Goal: Task Accomplishment & Management: Complete application form

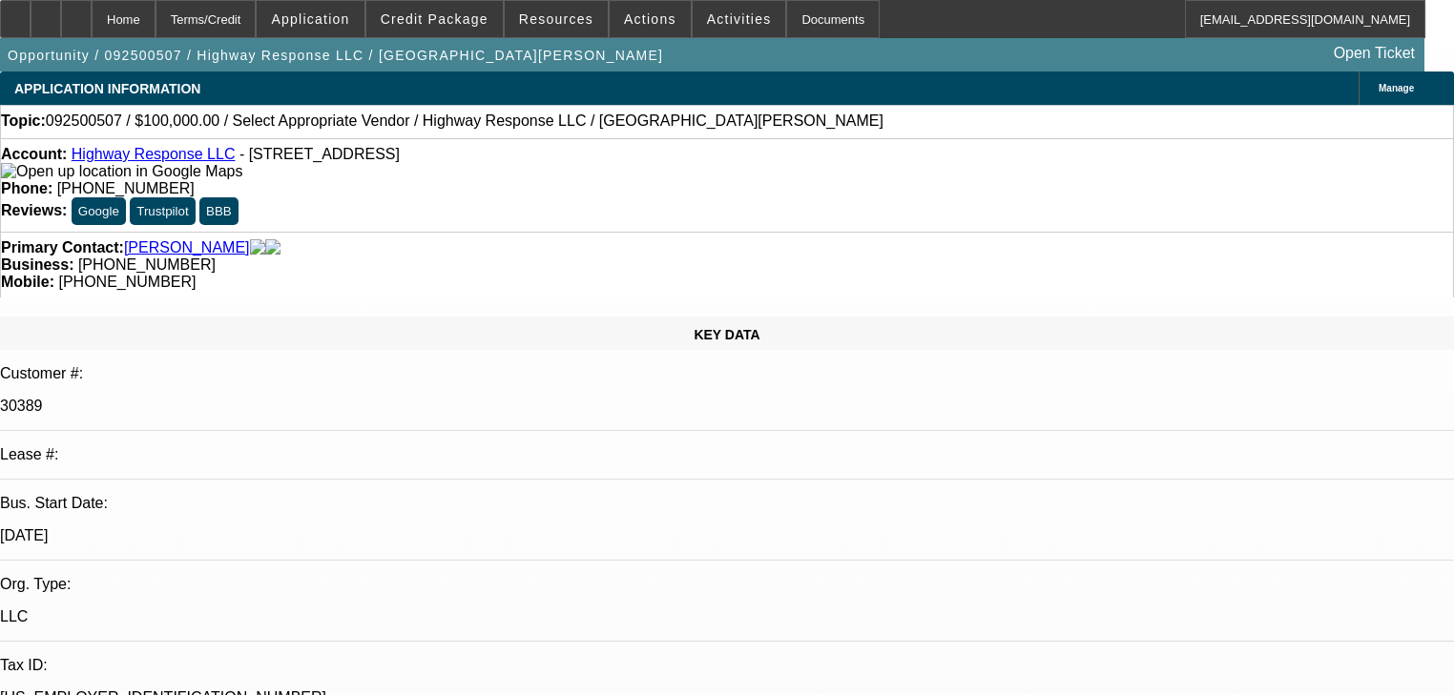
select select "0"
select select "2"
select select "0.1"
select select "4"
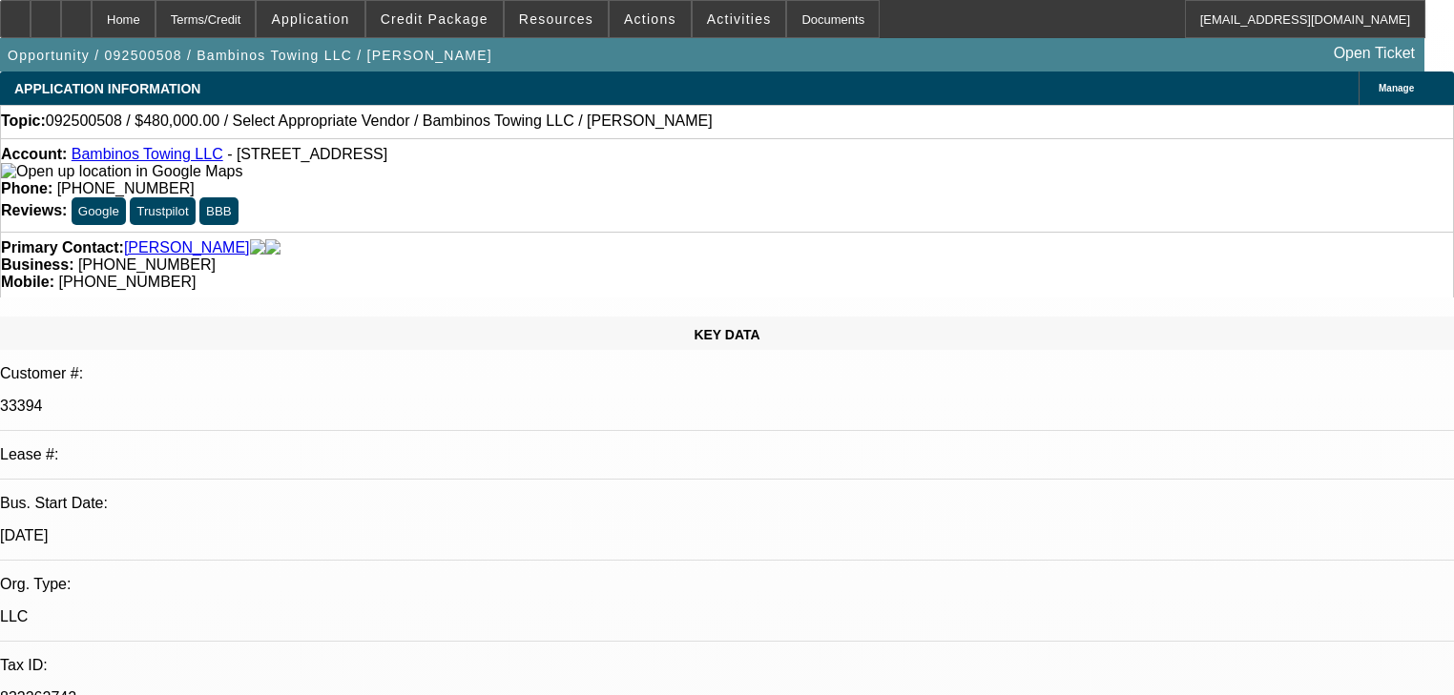
select select "0.2"
select select "2"
select select "0"
select select "6"
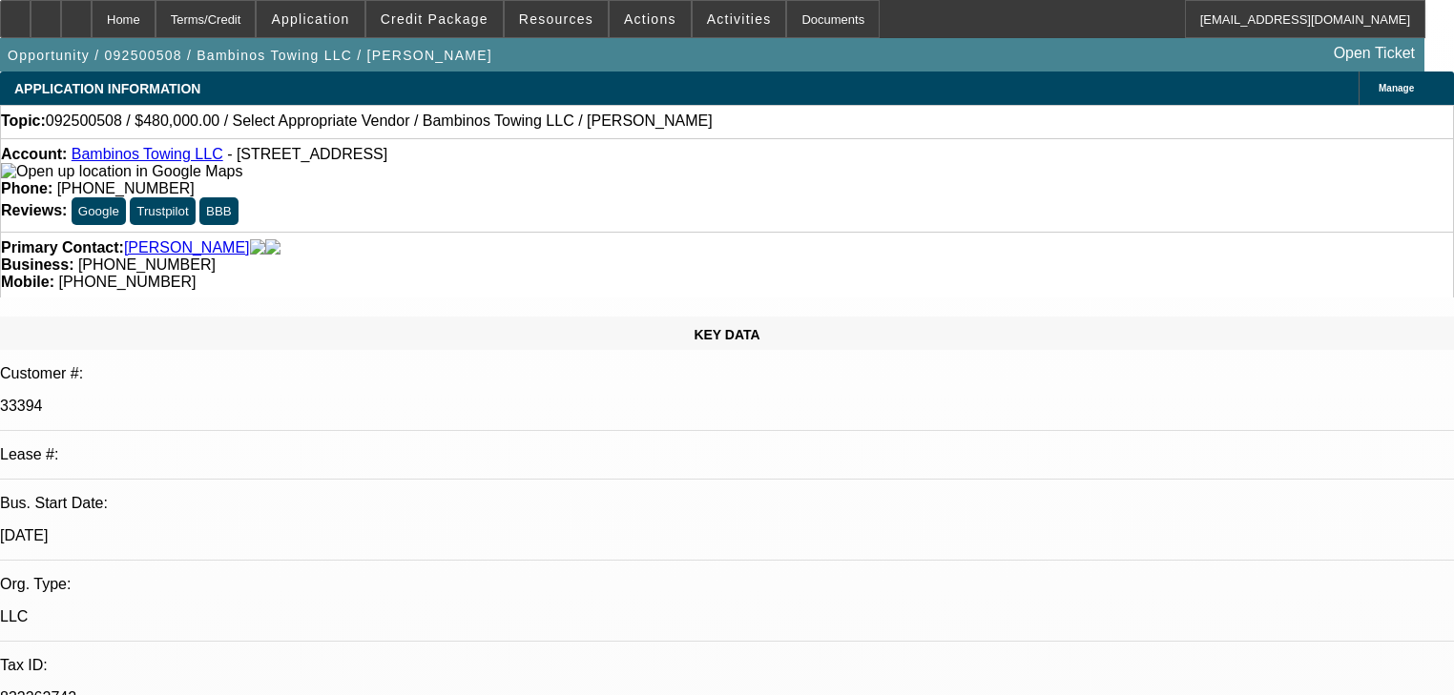
select select "0.2"
select select "2"
select select "0"
select select "6"
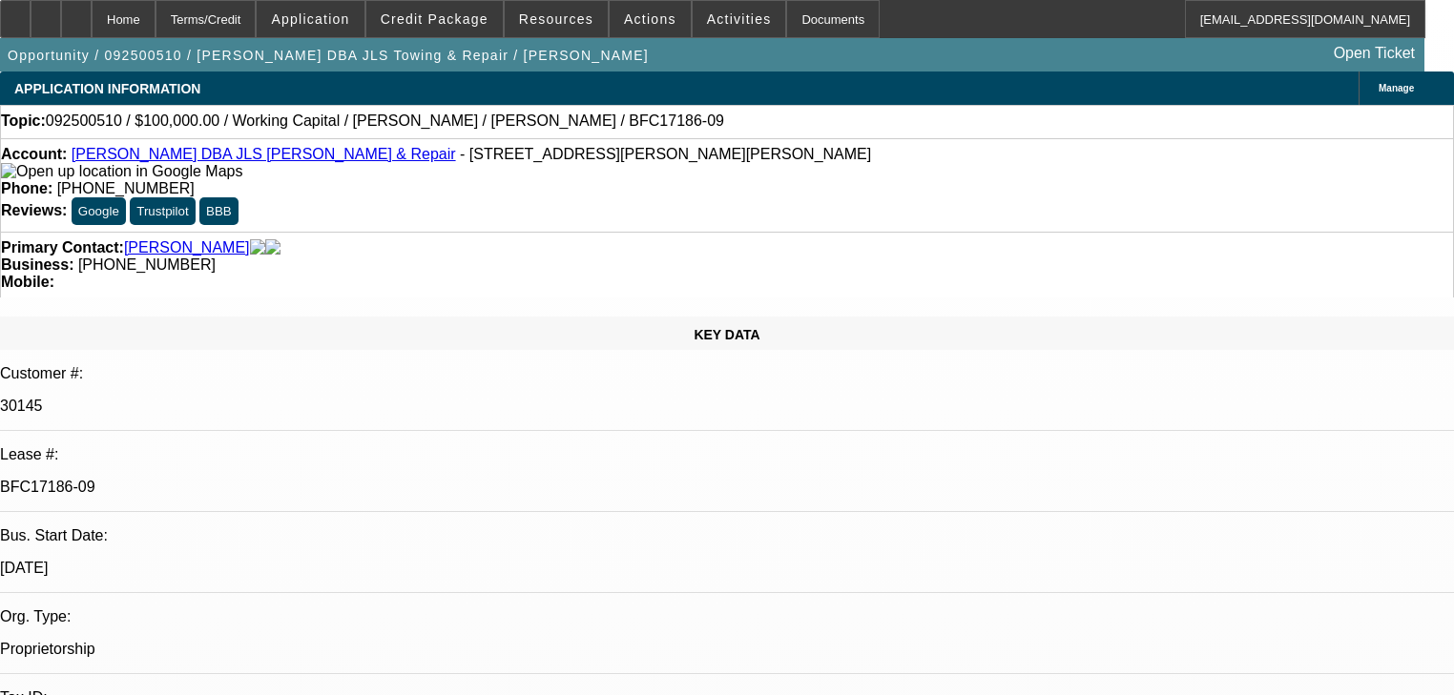
select select "0"
select select "2"
select select "0"
select select "6"
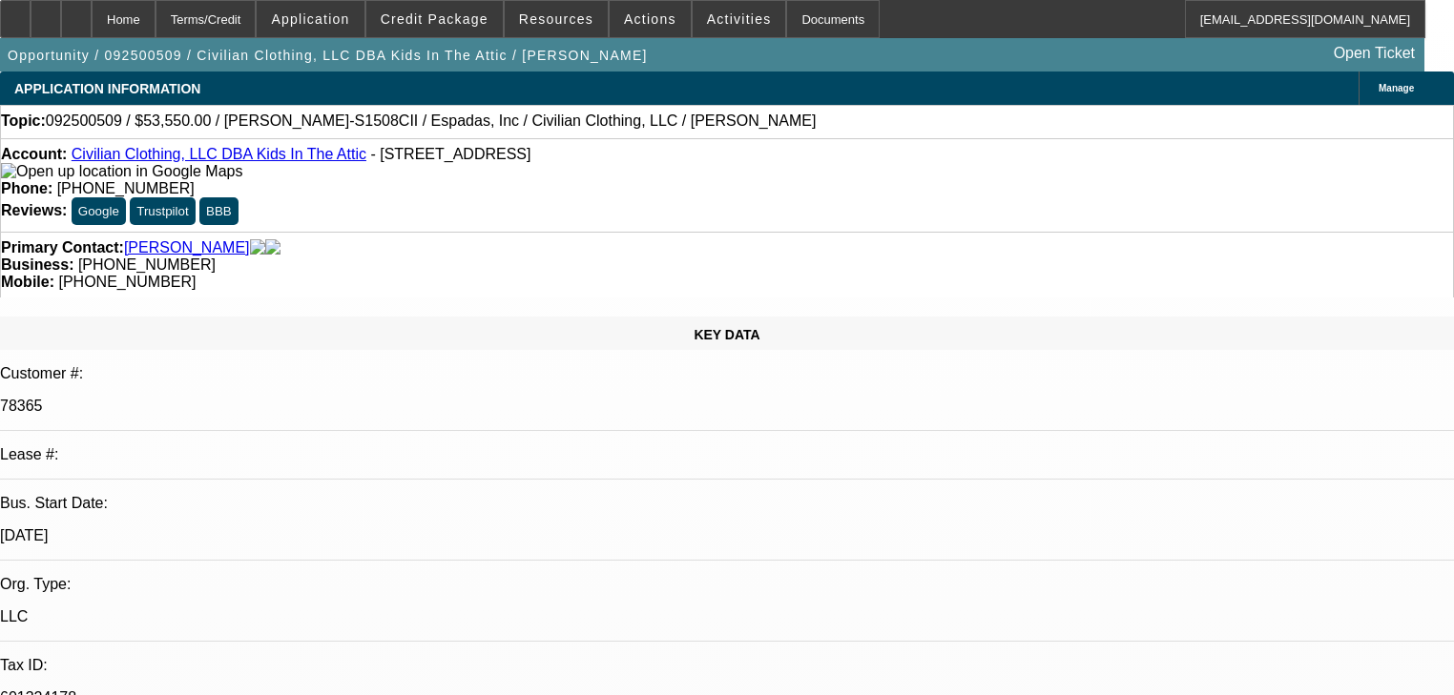
select select "0.15"
select select "2"
select select "0"
select select "2"
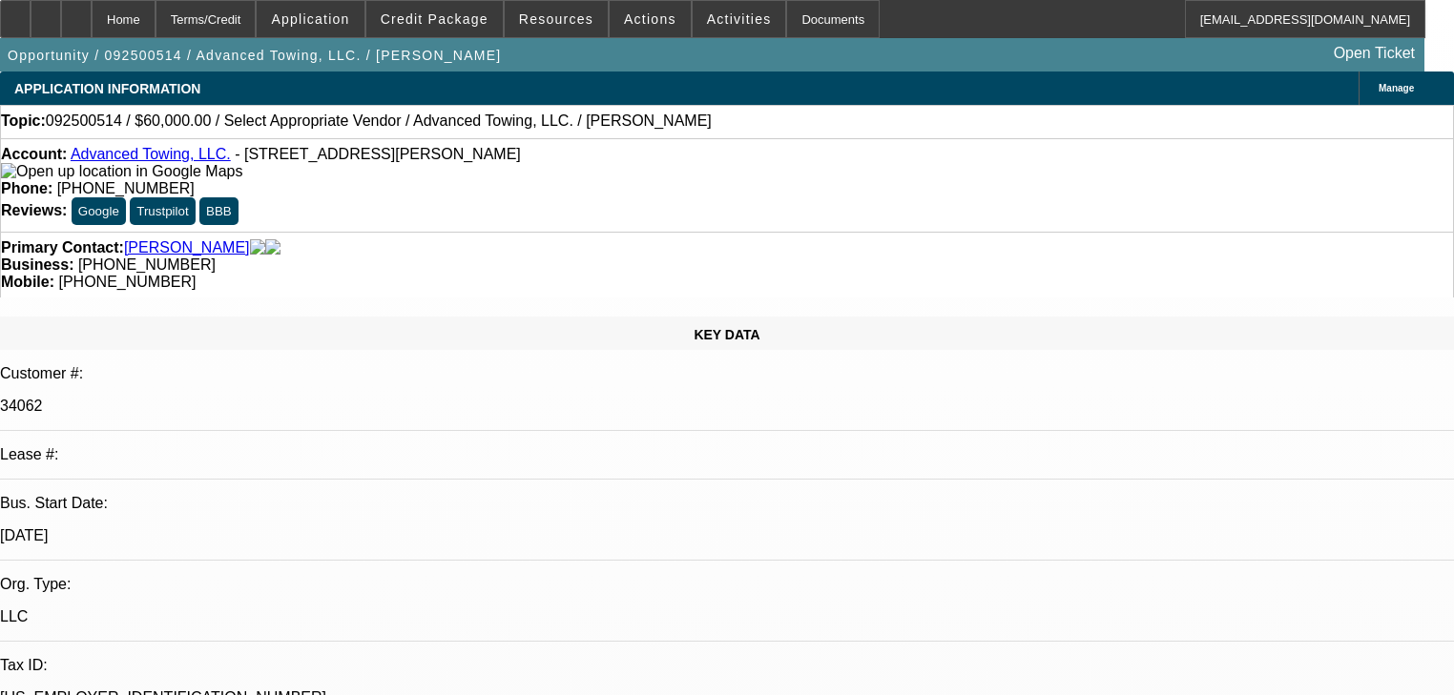
select select "0"
select select "2"
select select "0.1"
select select "4"
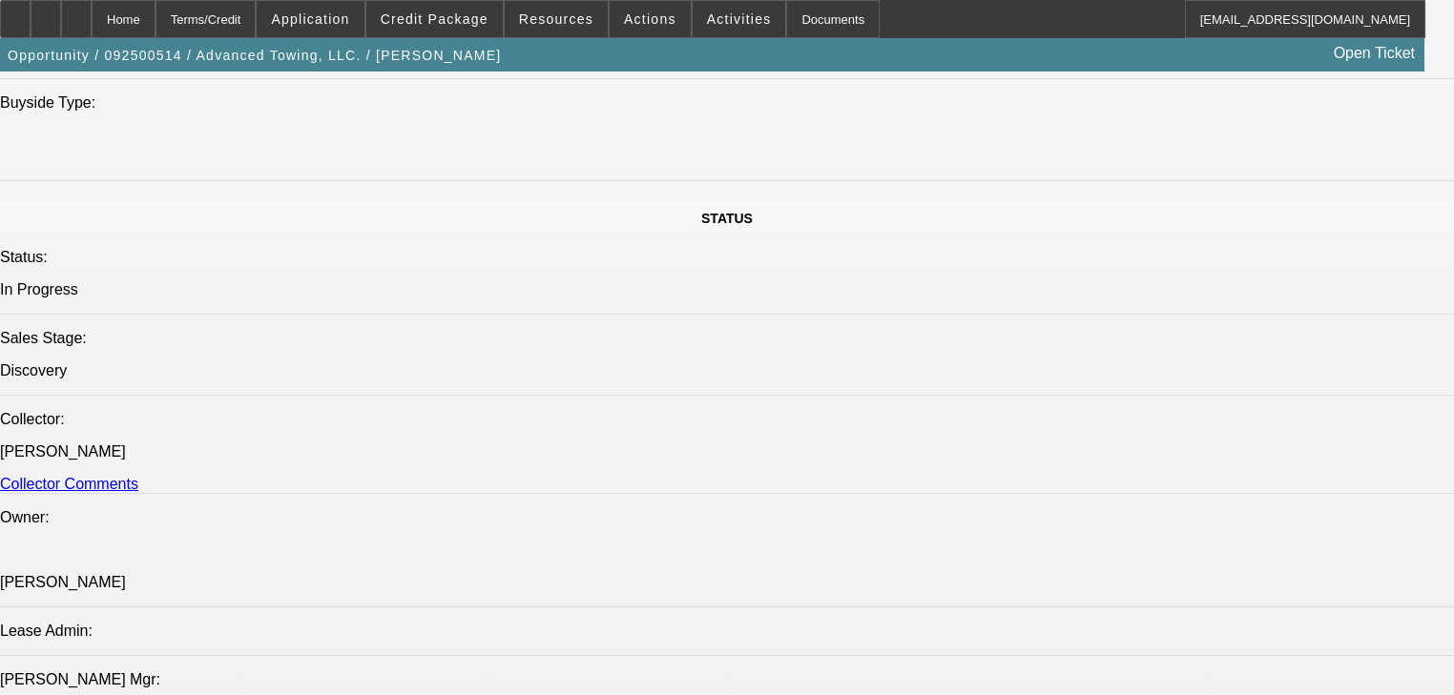
scroll to position [2060, 0]
